Goal: Information Seeking & Learning: Check status

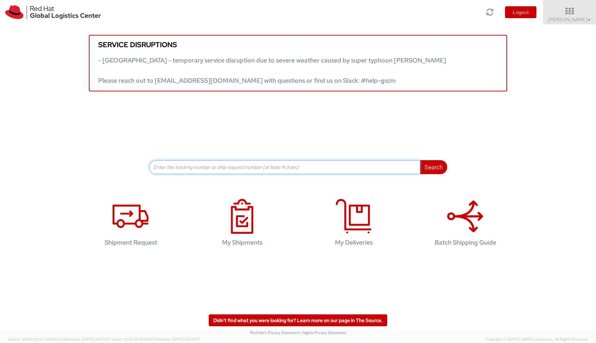
click at [236, 166] on input at bounding box center [284, 167] width 271 height 14
paste input "394065664989"
type input "394065664989"
click at [433, 166] on button "Search" at bounding box center [433, 167] width 27 height 14
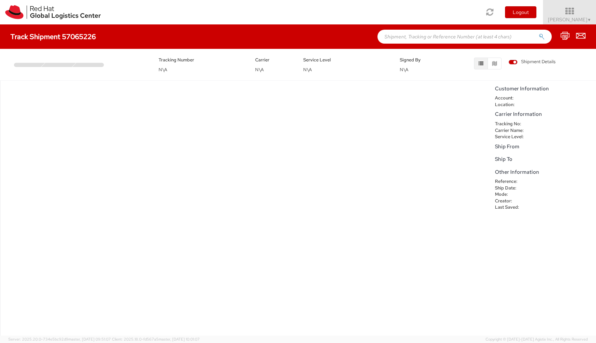
click at [88, 38] on h4 "Track Shipment 57065226" at bounding box center [52, 37] width 85 height 8
copy h4 "57065226"
click at [405, 41] on input "text" at bounding box center [464, 37] width 174 height 14
paste input "57065226"
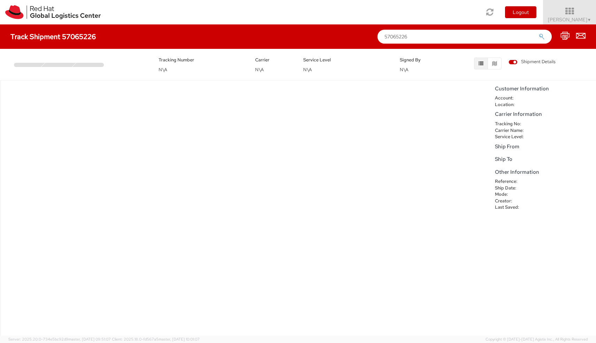
type input "57065226"
click at [542, 37] on button "submit" at bounding box center [542, 37] width 6 height 8
click at [383, 36] on input "text" at bounding box center [464, 37] width 174 height 14
paste input "57065226"
type input "57065226"
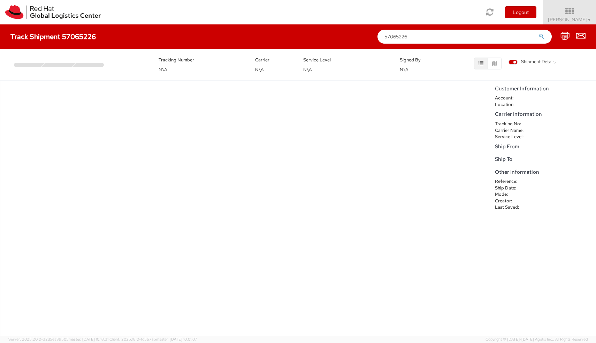
click at [542, 37] on button "submit" at bounding box center [542, 37] width 6 height 8
